Goal: Information Seeking & Learning: Learn about a topic

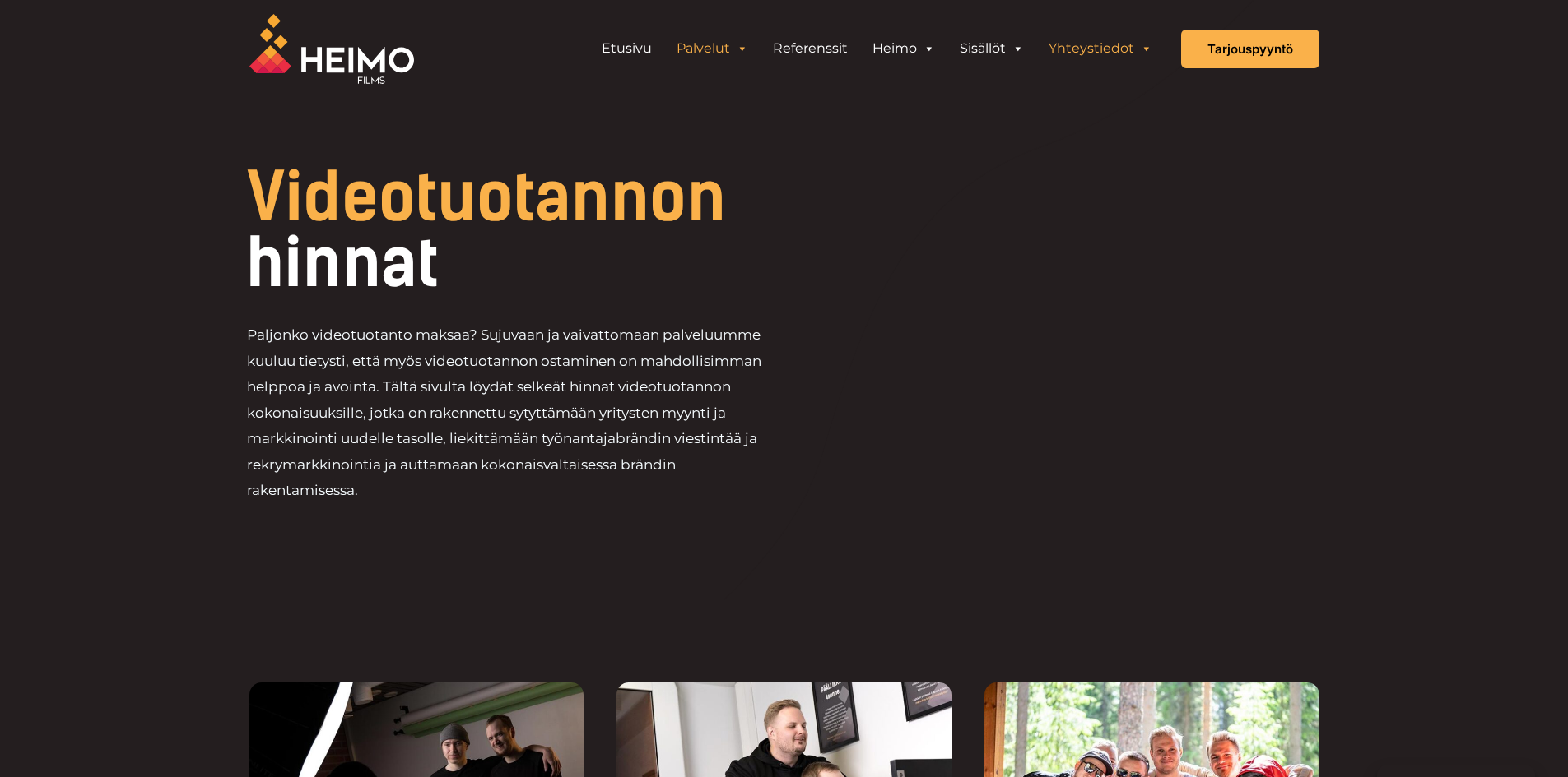
click at [1098, 54] on link "Yhteystiedot" at bounding box center [1100, 48] width 128 height 33
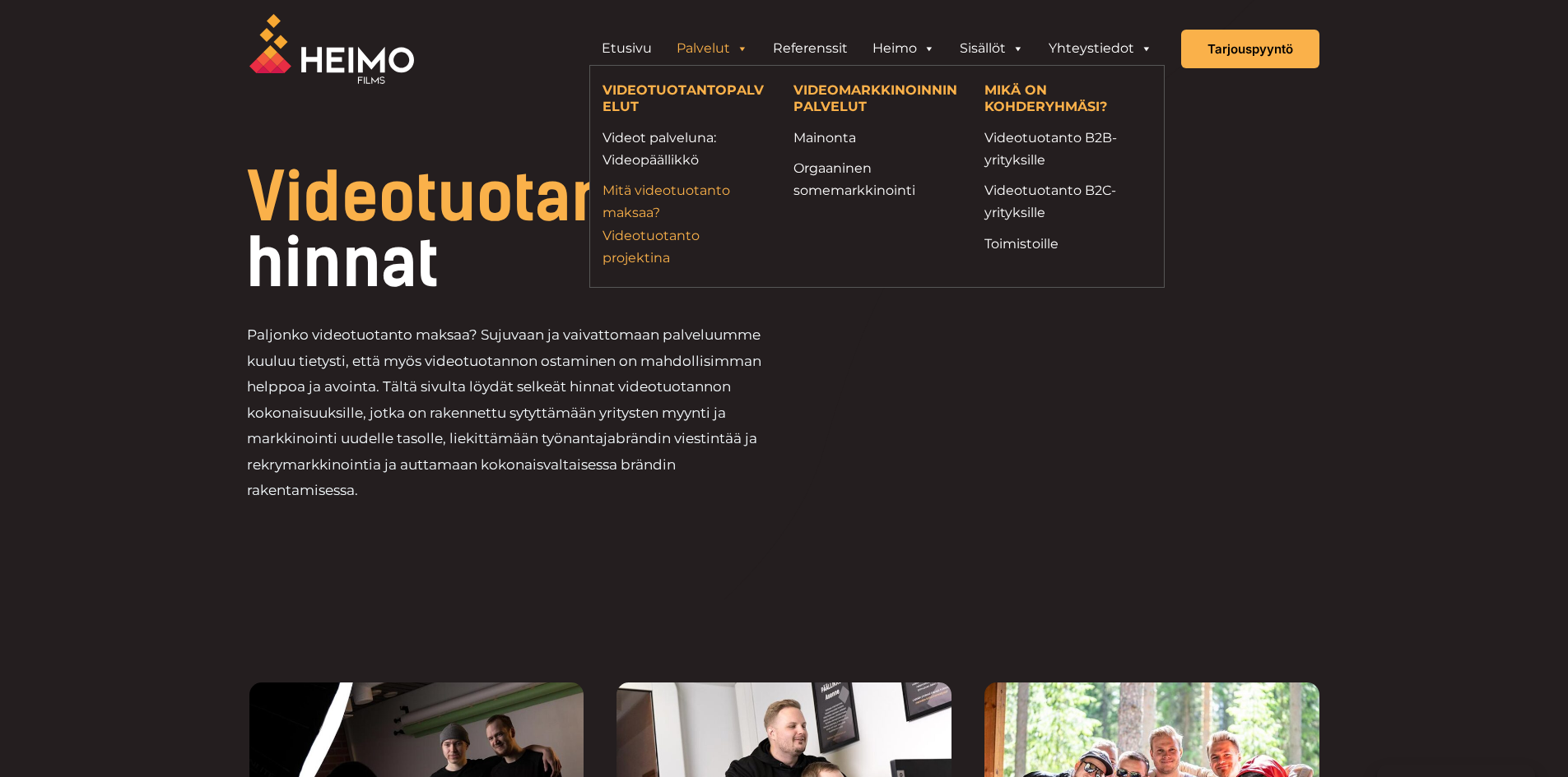
click at [671, 184] on link "Mitä videotuotanto maksaa? Videotuotanto projektina" at bounding box center [685, 224] width 167 height 89
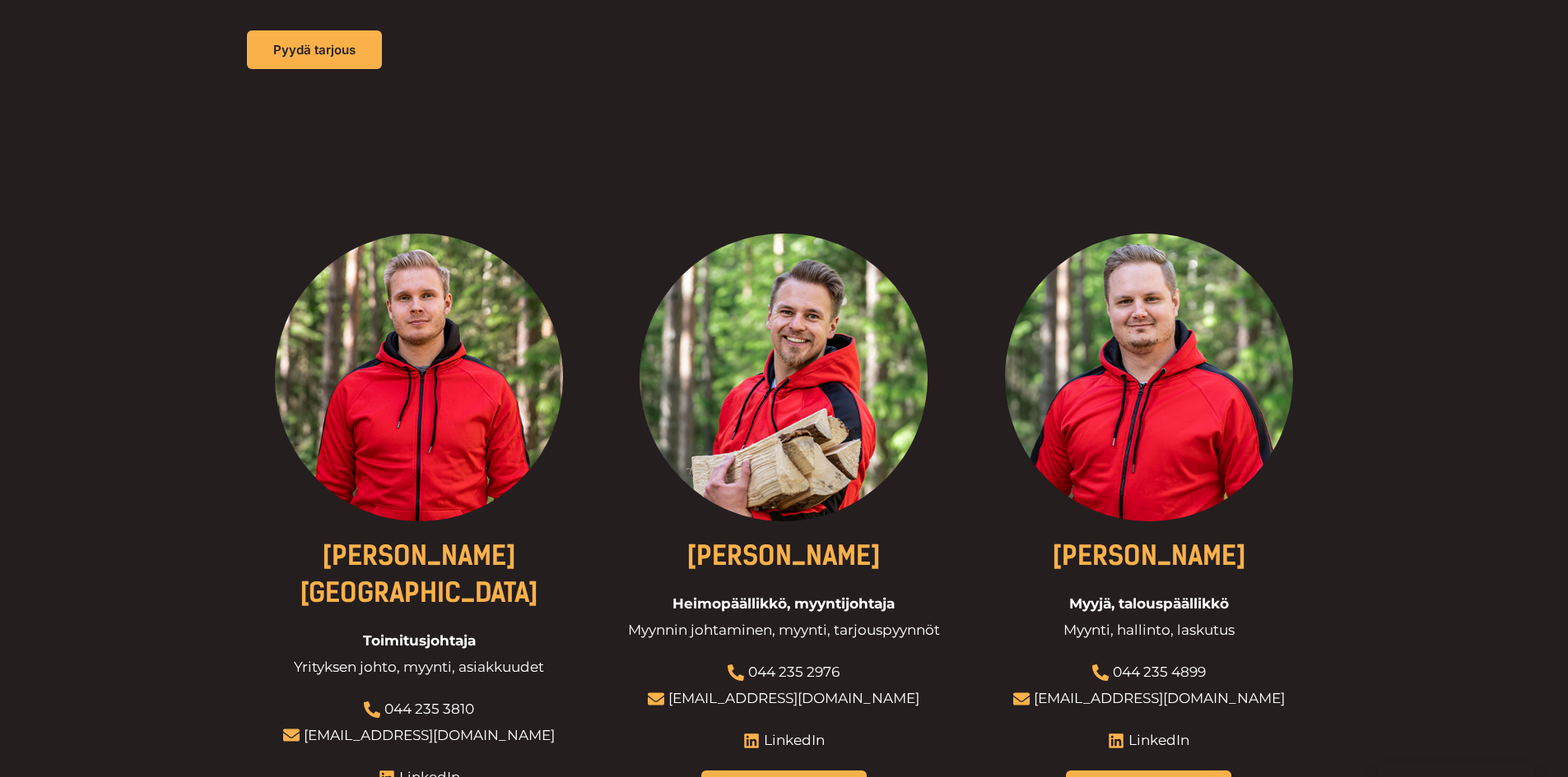
scroll to position [411, 0]
